Goal: Find specific page/section: Find specific page/section

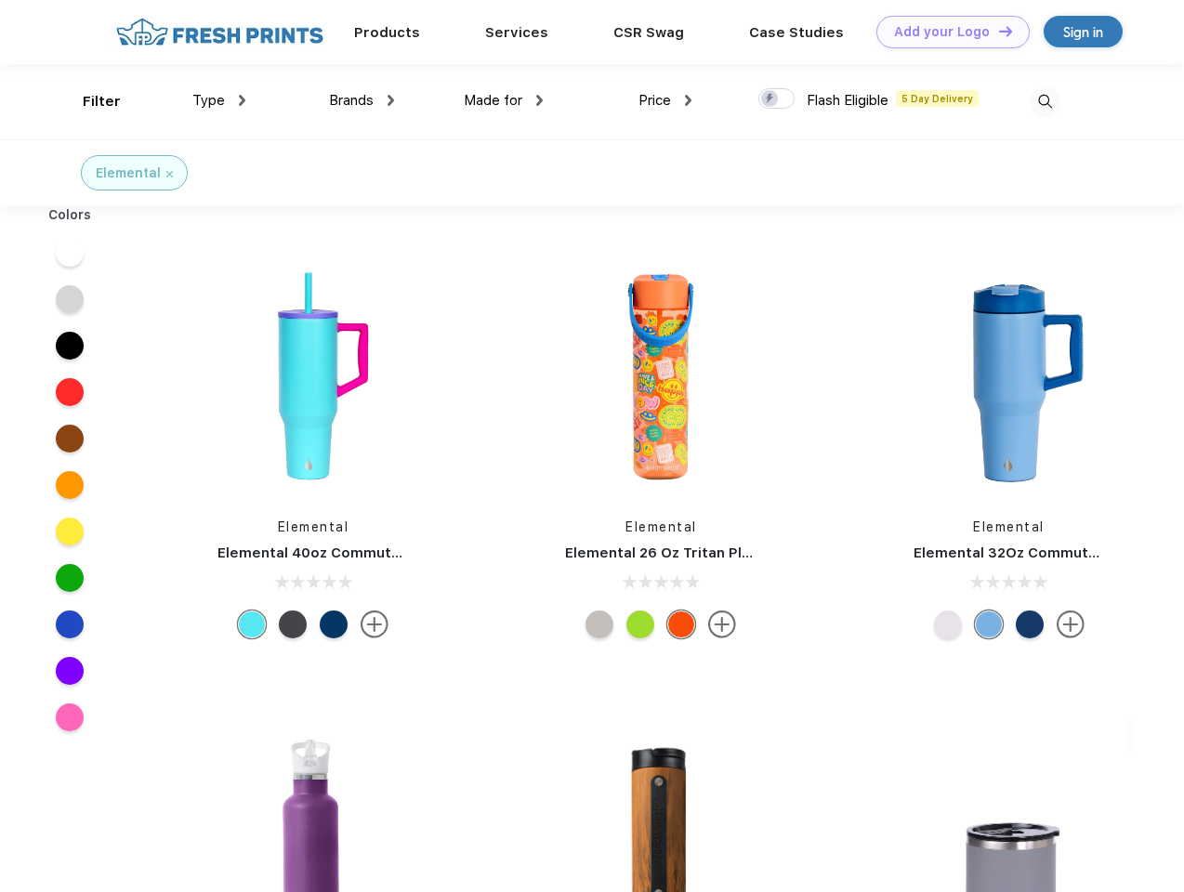
click at [946, 32] on link "Add your Logo Design Tool" at bounding box center [953, 32] width 153 height 33
click at [0, 0] on div "Design Tool" at bounding box center [0, 0] width 0 height 0
click at [997, 31] on link "Add your Logo Design Tool" at bounding box center [953, 32] width 153 height 33
click at [89, 101] on div "Filter" at bounding box center [102, 101] width 38 height 21
click at [219, 100] on span "Type" at bounding box center [208, 100] width 33 height 17
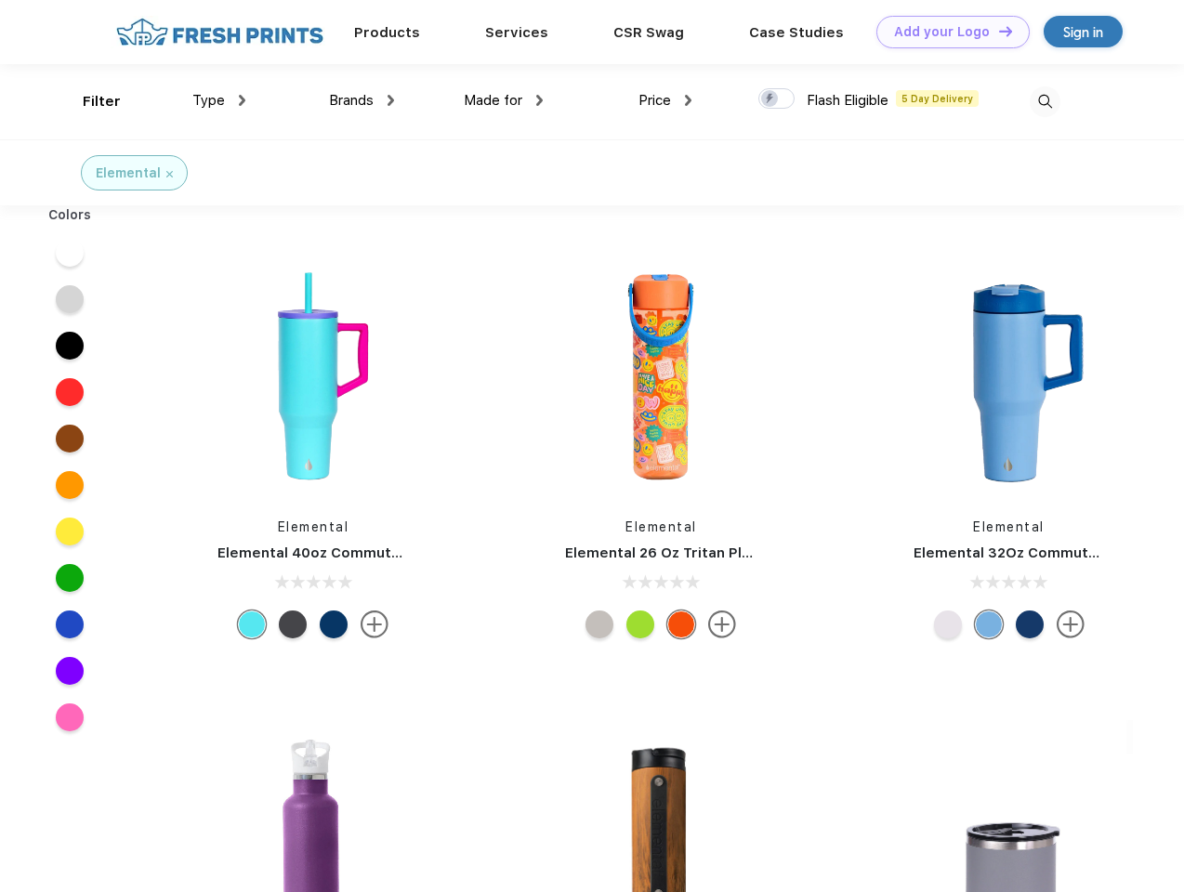
click at [362, 100] on span "Brands" at bounding box center [351, 100] width 45 height 17
click at [504, 100] on span "Made for" at bounding box center [493, 100] width 59 height 17
click at [666, 100] on span "Price" at bounding box center [655, 100] width 33 height 17
click at [777, 99] on div at bounding box center [776, 98] width 36 height 20
click at [771, 99] on input "checkbox" at bounding box center [764, 93] width 12 height 12
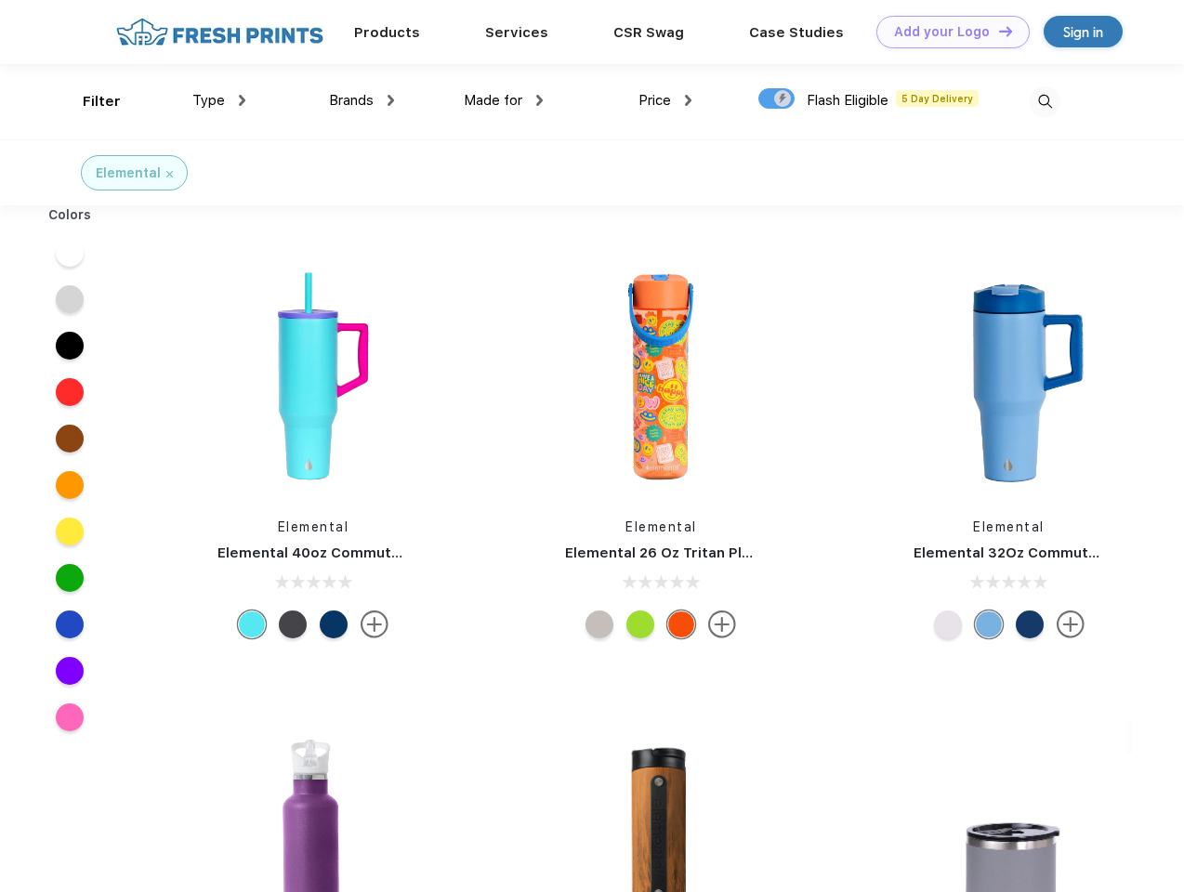
click at [1045, 101] on img at bounding box center [1045, 101] width 31 height 31
